Goal: Find specific page/section: Find specific page/section

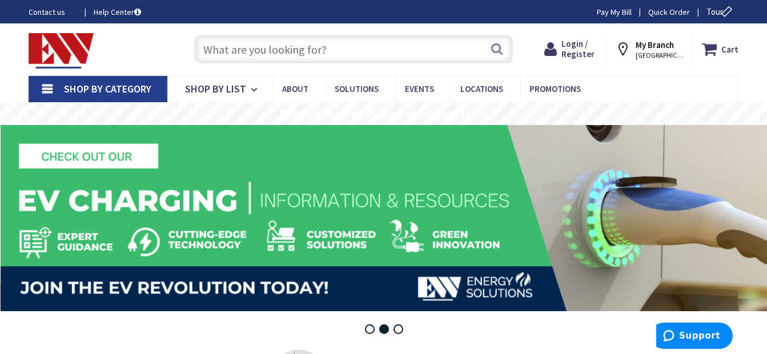
click at [272, 50] on input "text" at bounding box center [353, 49] width 319 height 29
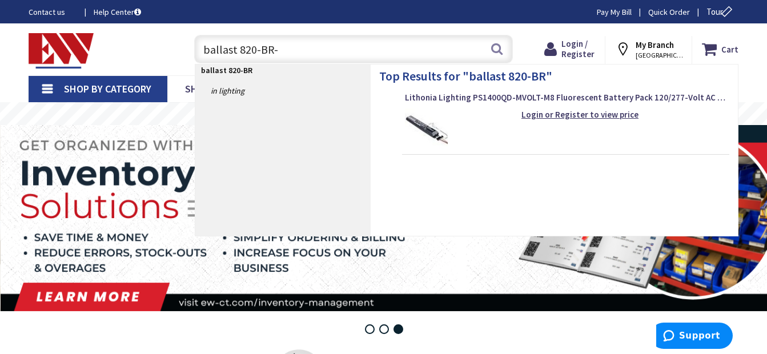
type input "ballast 820-BR-1"
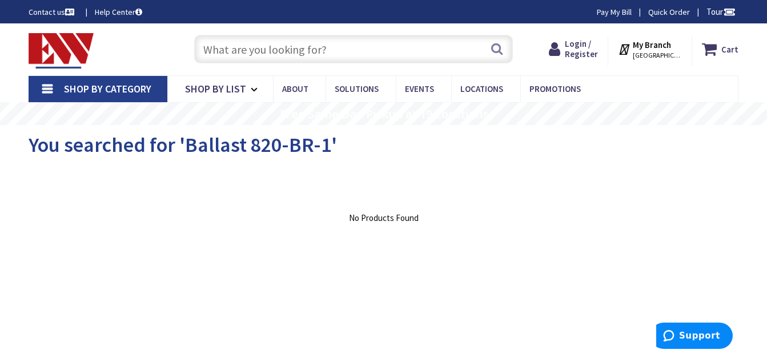
click at [42, 10] on link "Contact us" at bounding box center [53, 11] width 48 height 11
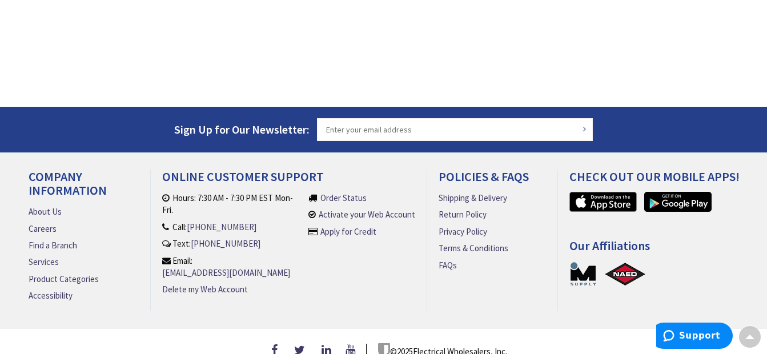
scroll to position [276, 0]
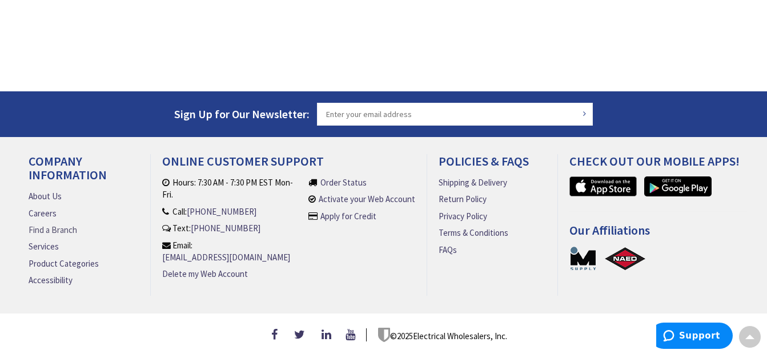
click at [63, 224] on link "Find a Branch" at bounding box center [53, 230] width 49 height 12
